Goal: Task Accomplishment & Management: Manage account settings

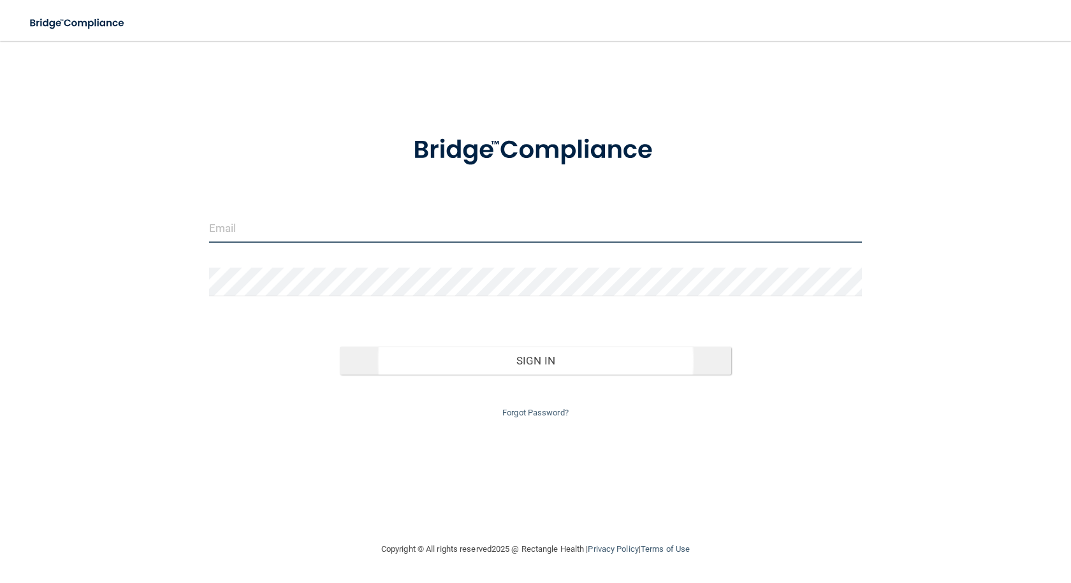
type input "[PERSON_NAME][EMAIL_ADDRESS][PERSON_NAME][DOMAIN_NAME]"
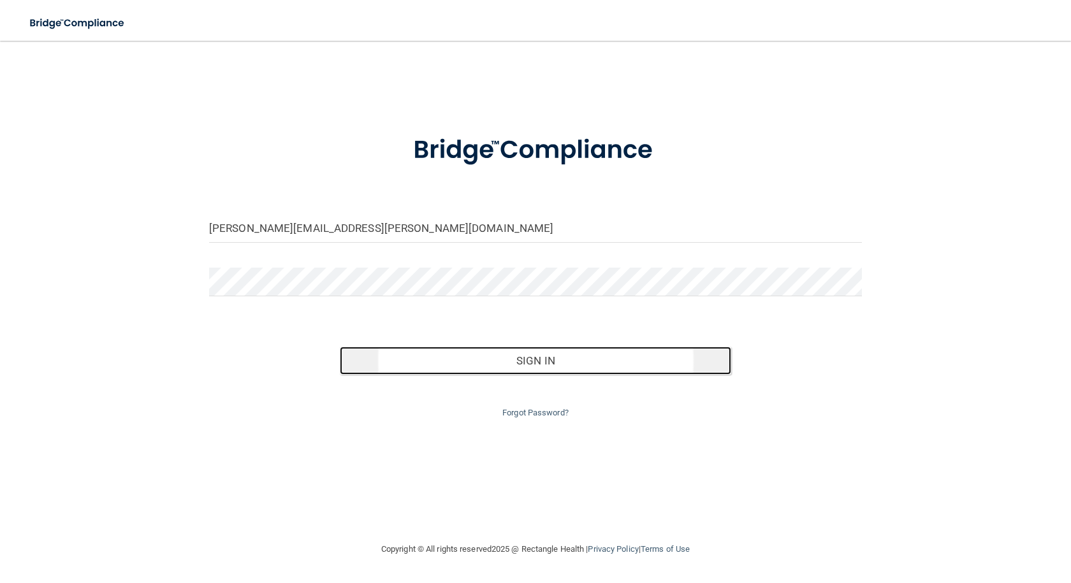
click at [545, 363] on button "Sign In" at bounding box center [536, 361] width 392 height 28
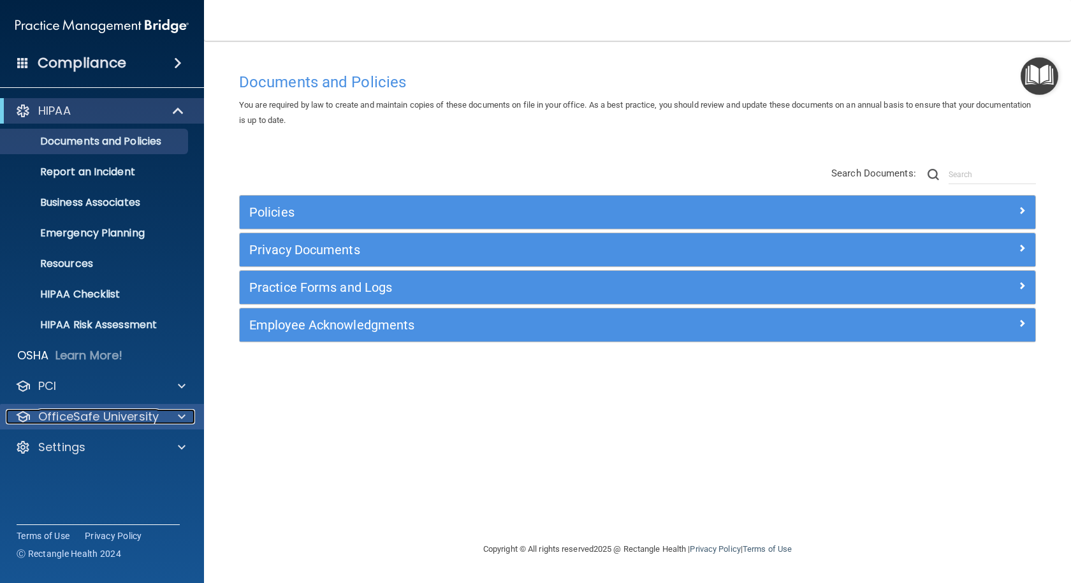
click at [160, 416] on div "OfficeSafe University" at bounding box center [85, 416] width 158 height 15
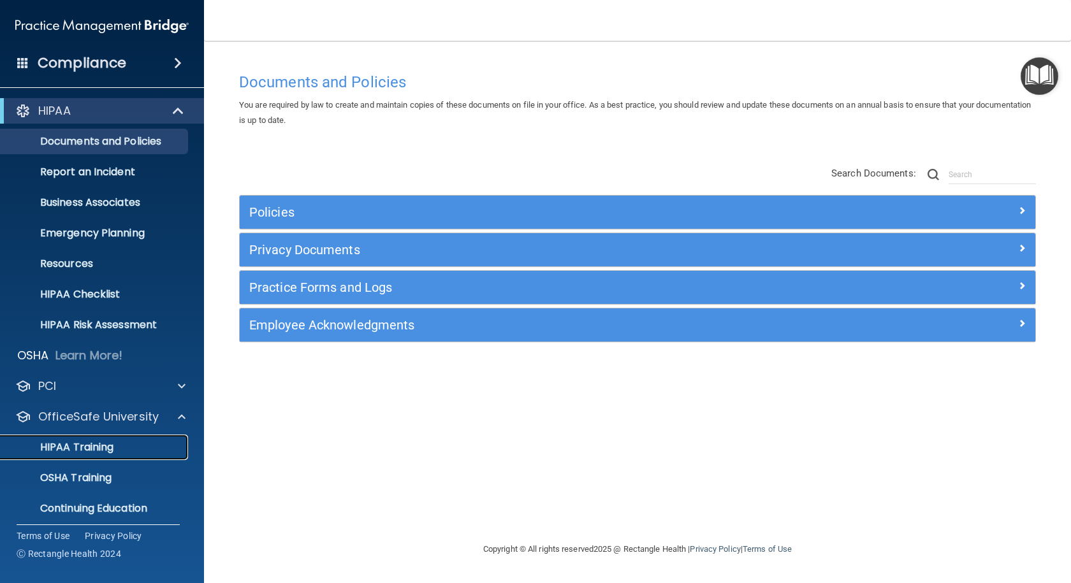
click at [94, 443] on p "HIPAA Training" at bounding box center [60, 447] width 105 height 13
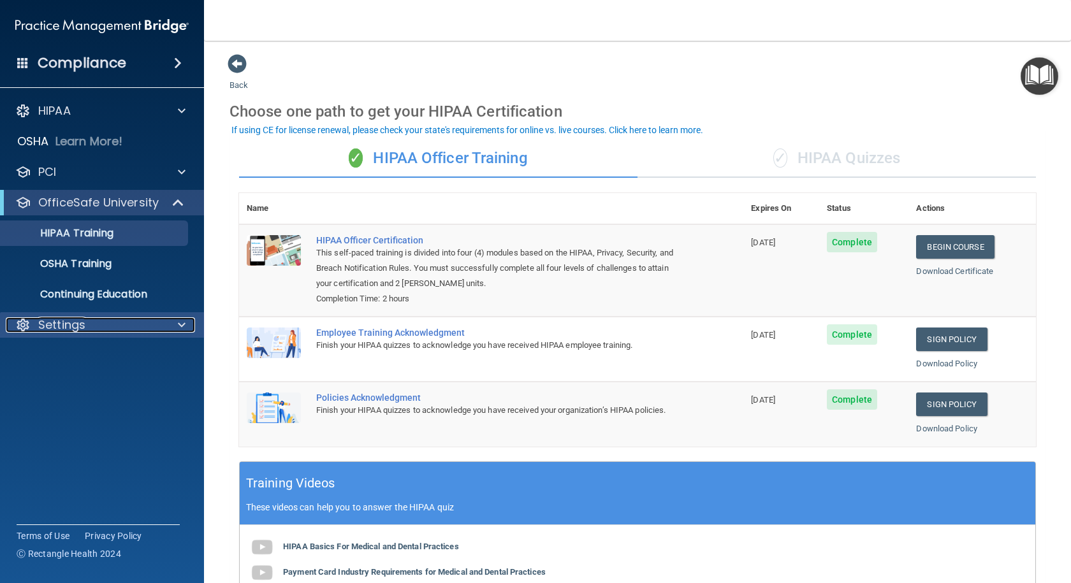
click at [182, 326] on span at bounding box center [182, 325] width 8 height 15
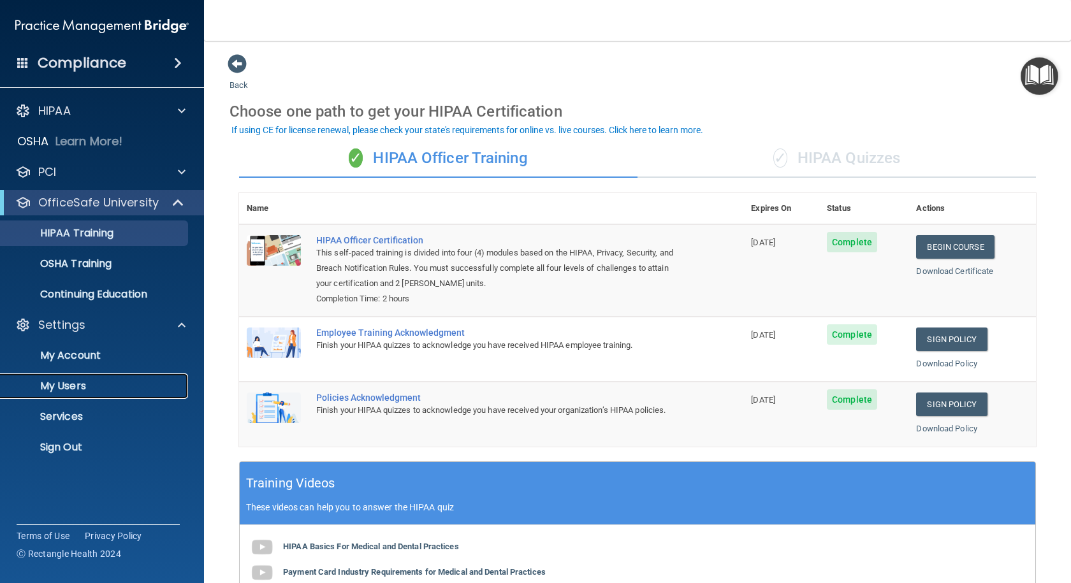
click at [71, 384] on p "My Users" at bounding box center [95, 386] width 174 height 13
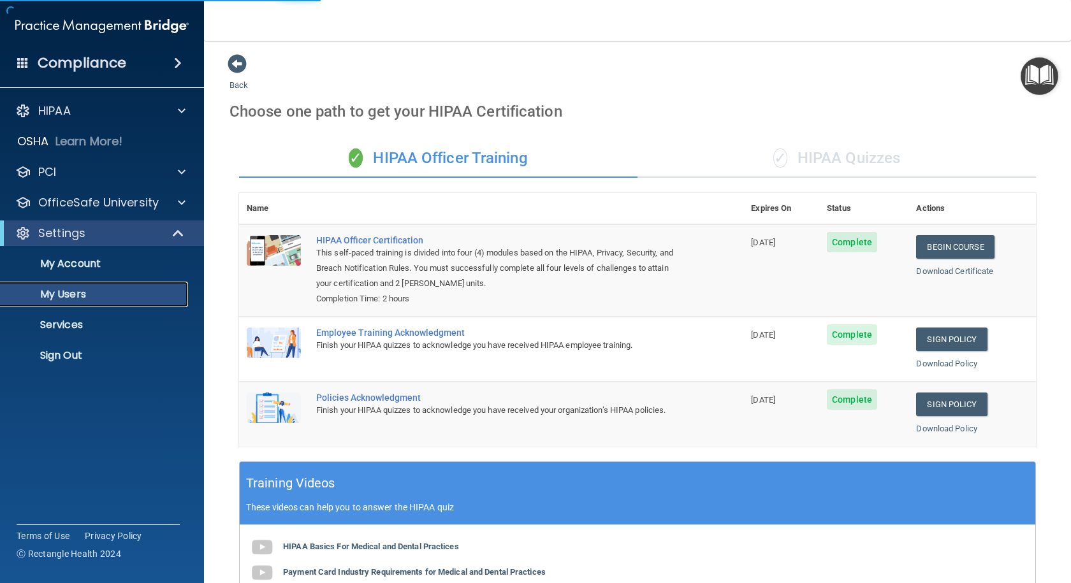
select select "20"
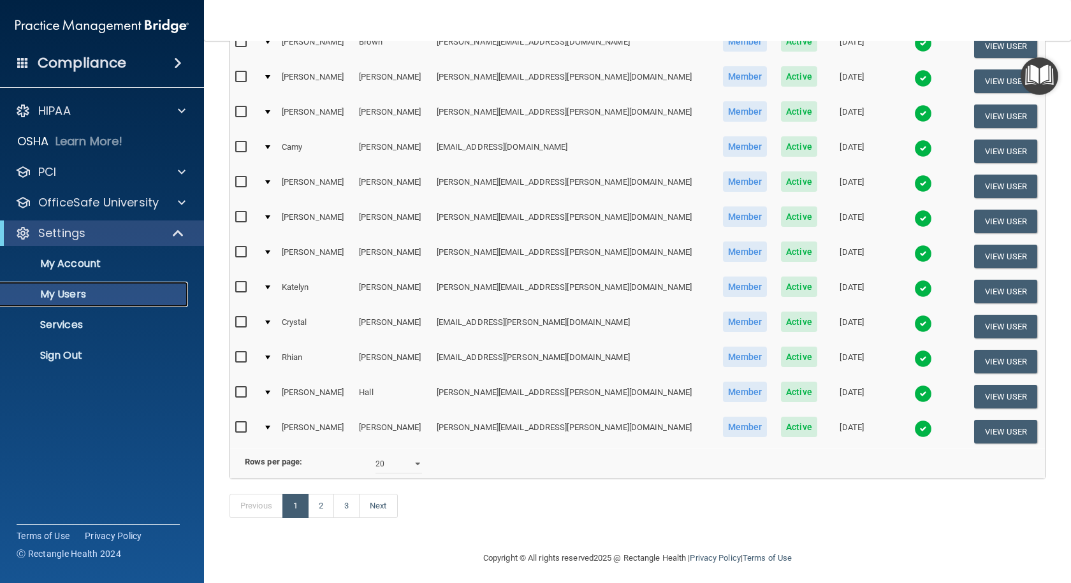
scroll to position [472, 0]
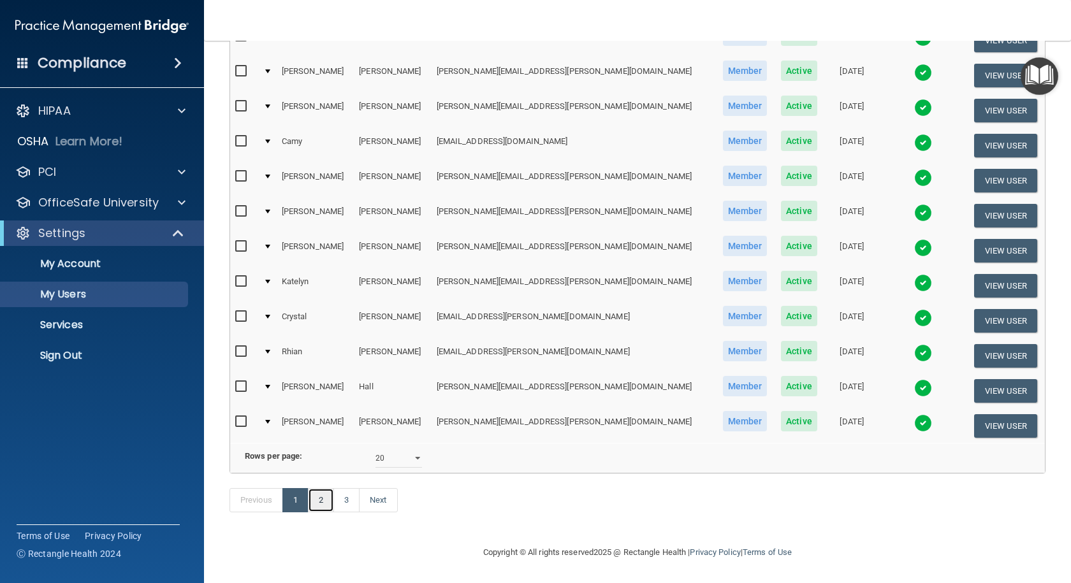
click at [326, 506] on link "2" at bounding box center [321, 500] width 26 height 24
select select "20"
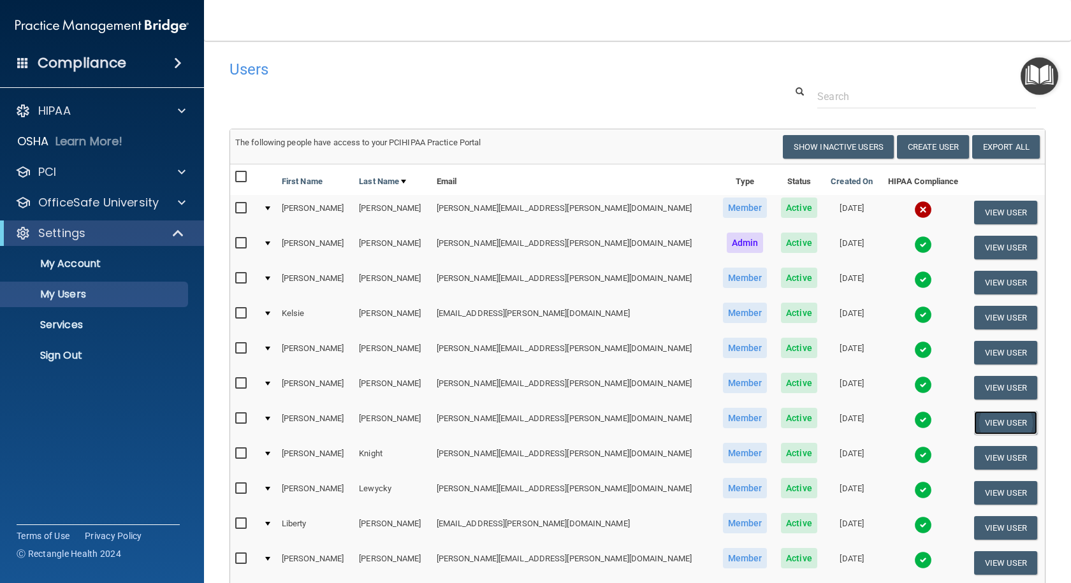
click at [992, 420] on button "View User" at bounding box center [1005, 423] width 63 height 24
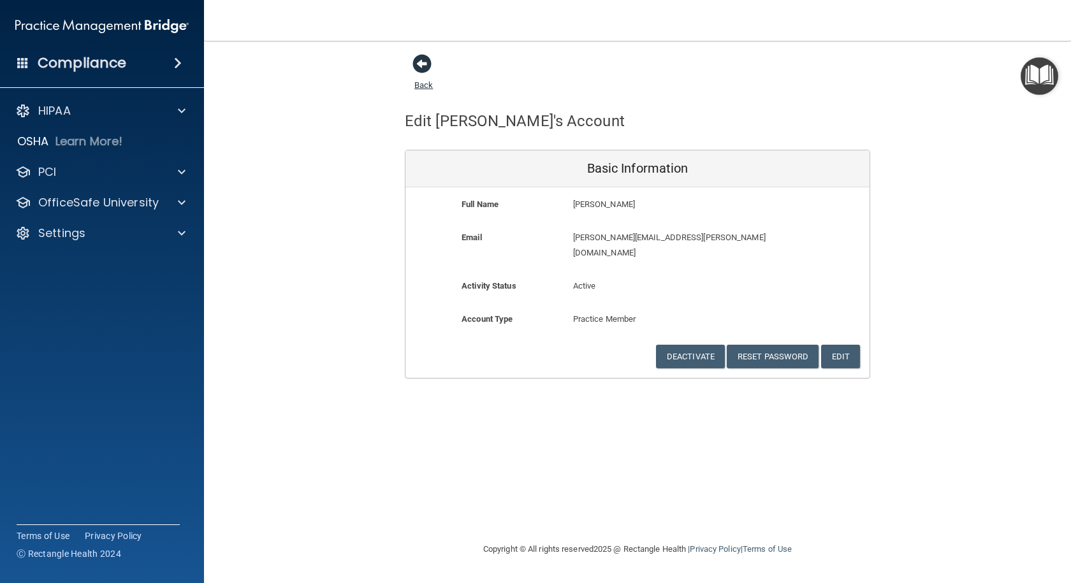
click at [421, 71] on span at bounding box center [422, 63] width 19 height 19
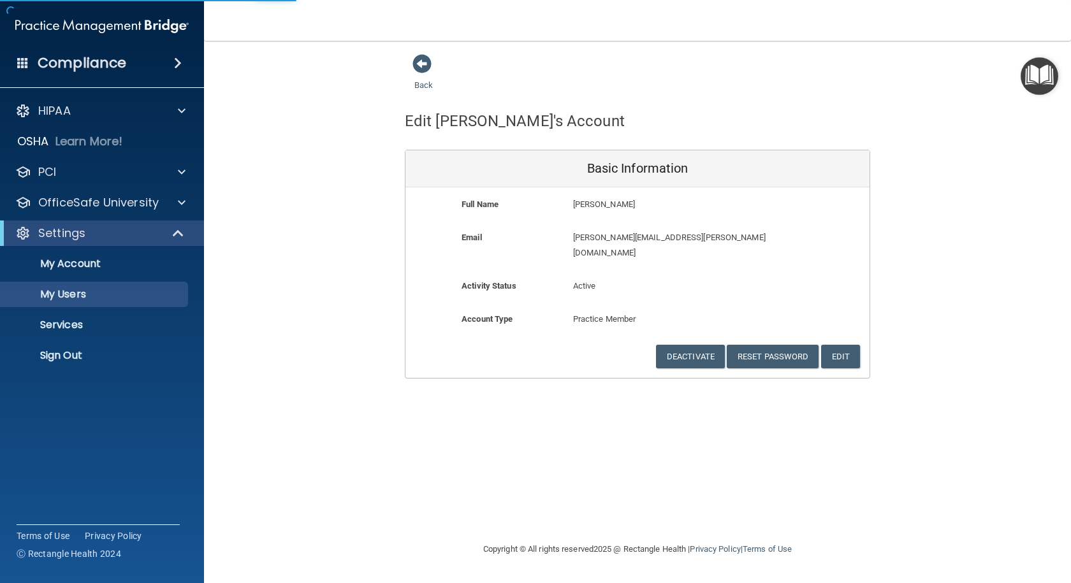
select select "20"
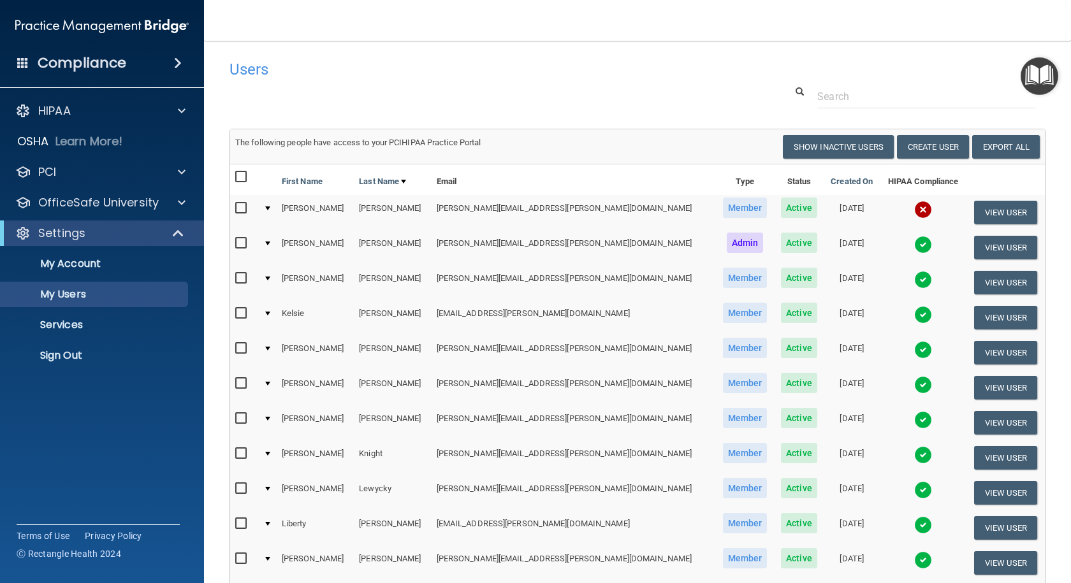
click at [241, 419] on input "checkbox" at bounding box center [242, 419] width 15 height 10
checkbox input "true"
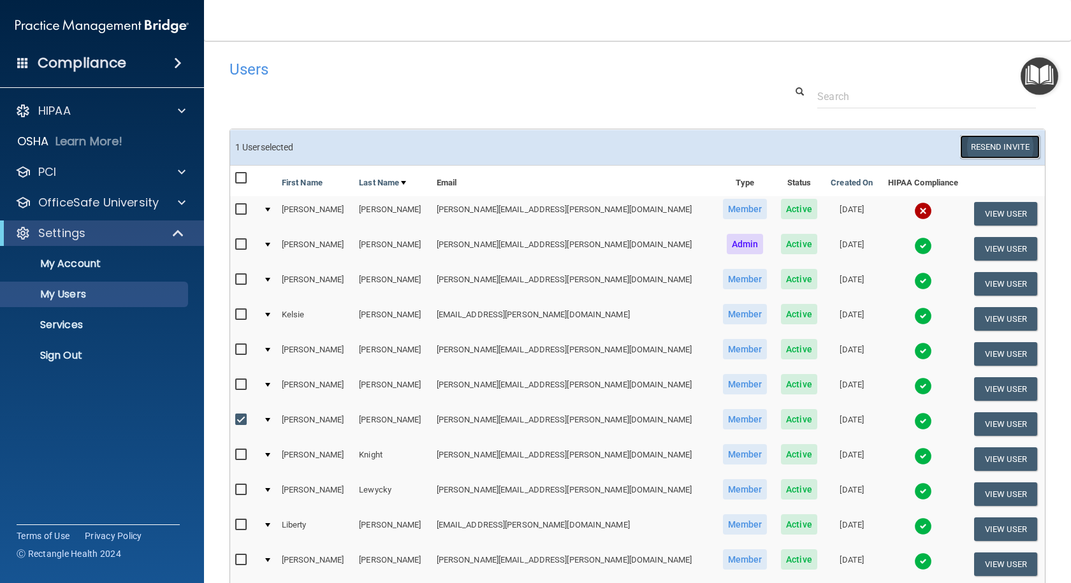
click at [984, 148] on button "Resend Invite" at bounding box center [1000, 147] width 80 height 24
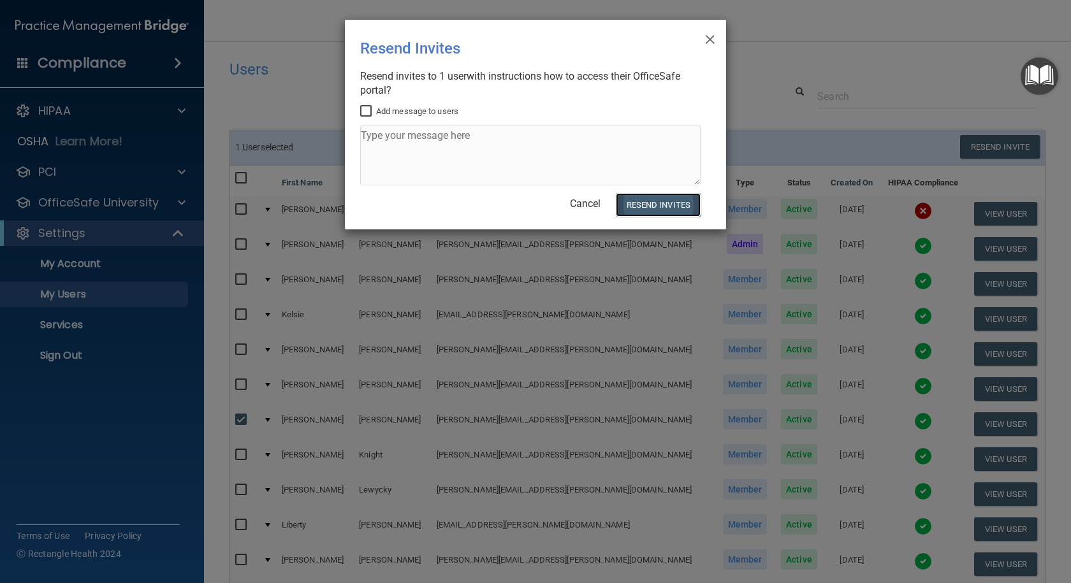
click at [648, 201] on button "Resend Invites" at bounding box center [658, 205] width 85 height 24
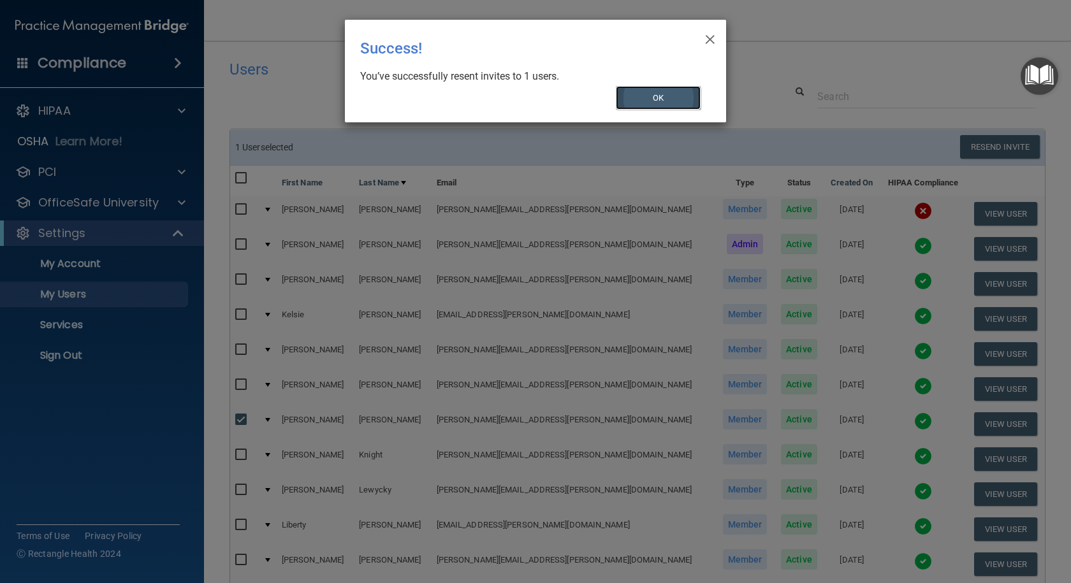
click at [637, 98] on button "OK" at bounding box center [658, 98] width 85 height 24
